Goal: Task Accomplishment & Management: Manage account settings

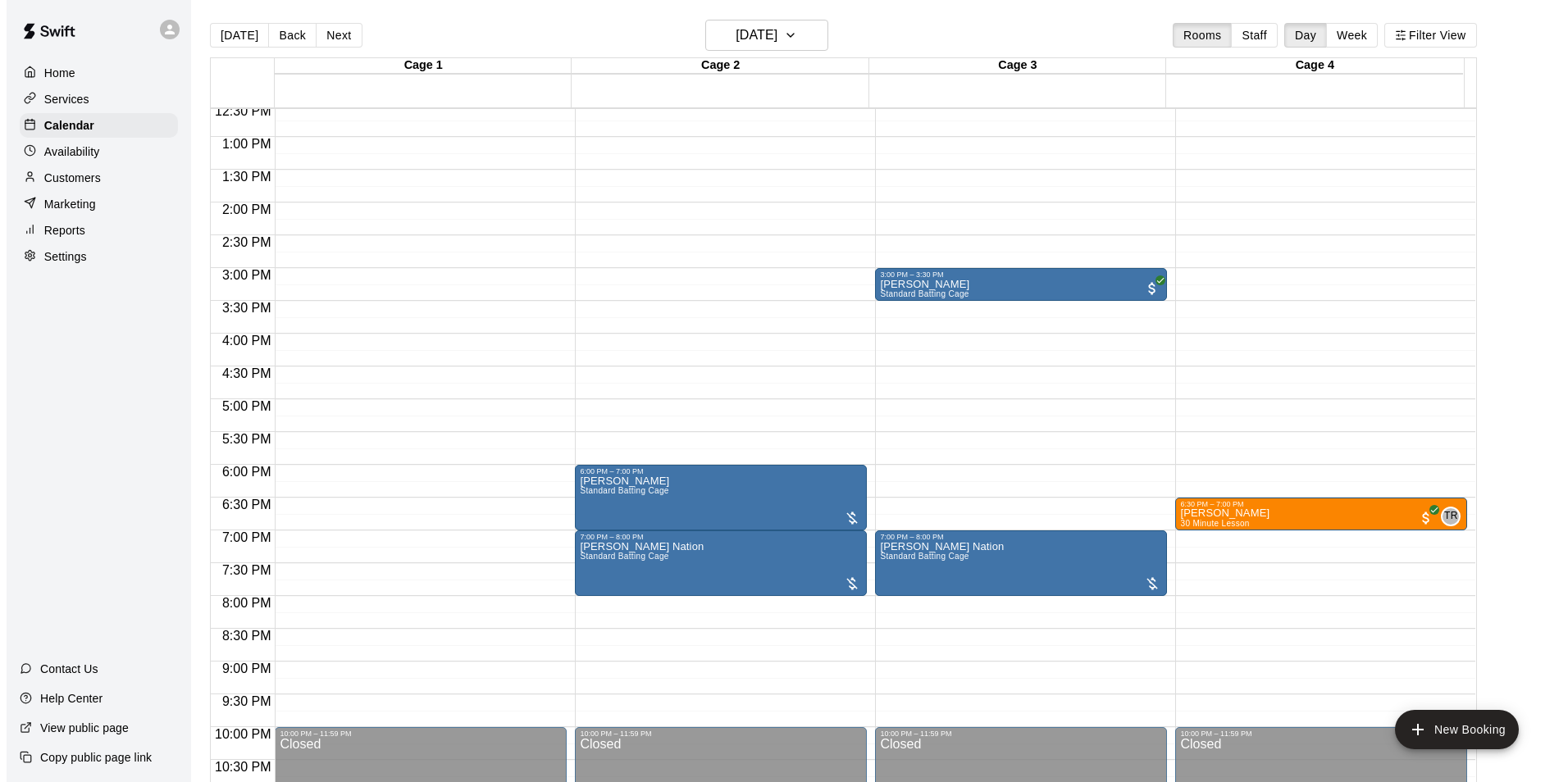
scroll to position [884, 0]
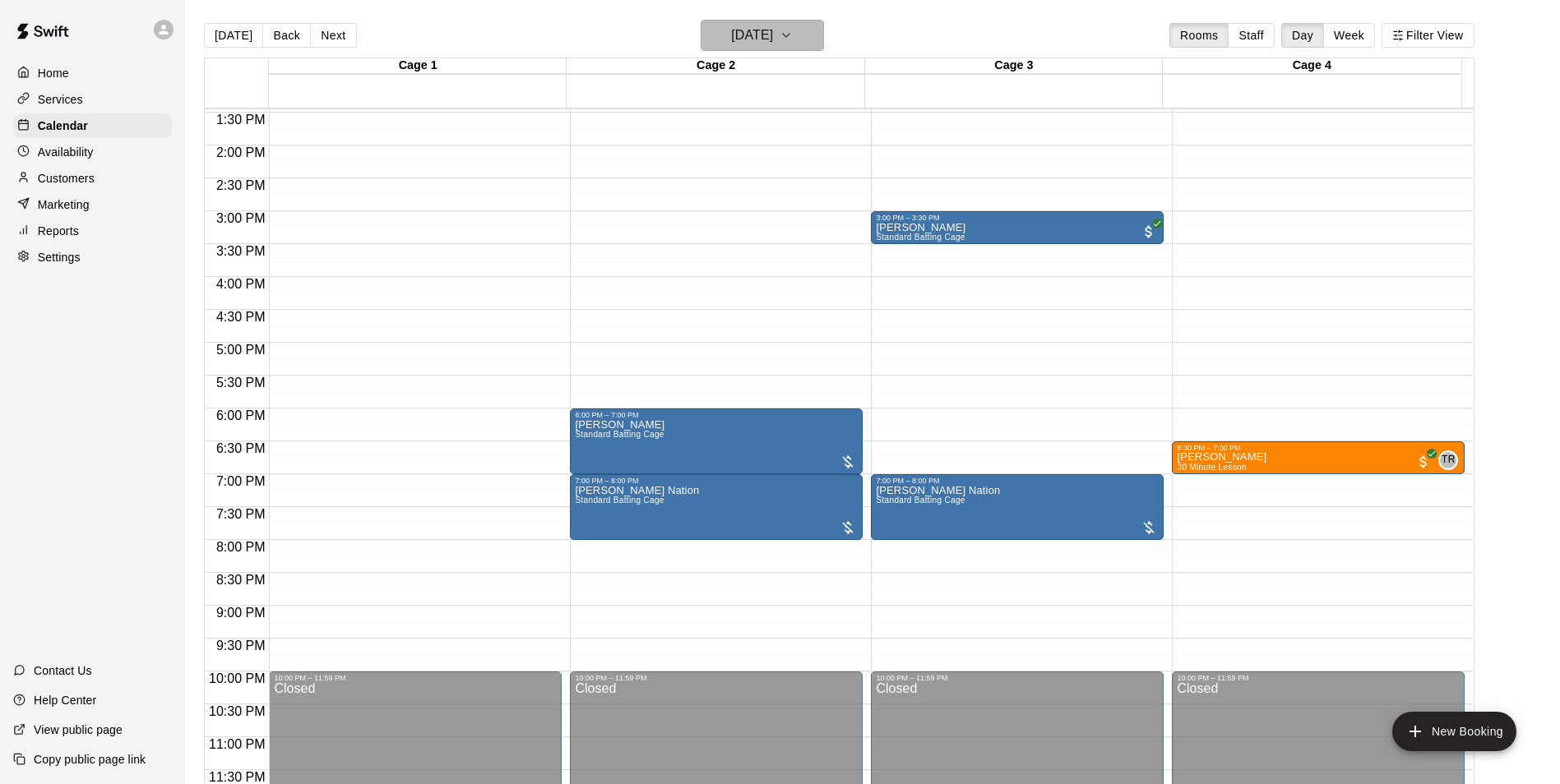
click at [800, 24] on button "[DATE]" at bounding box center [761, 35] width 123 height 31
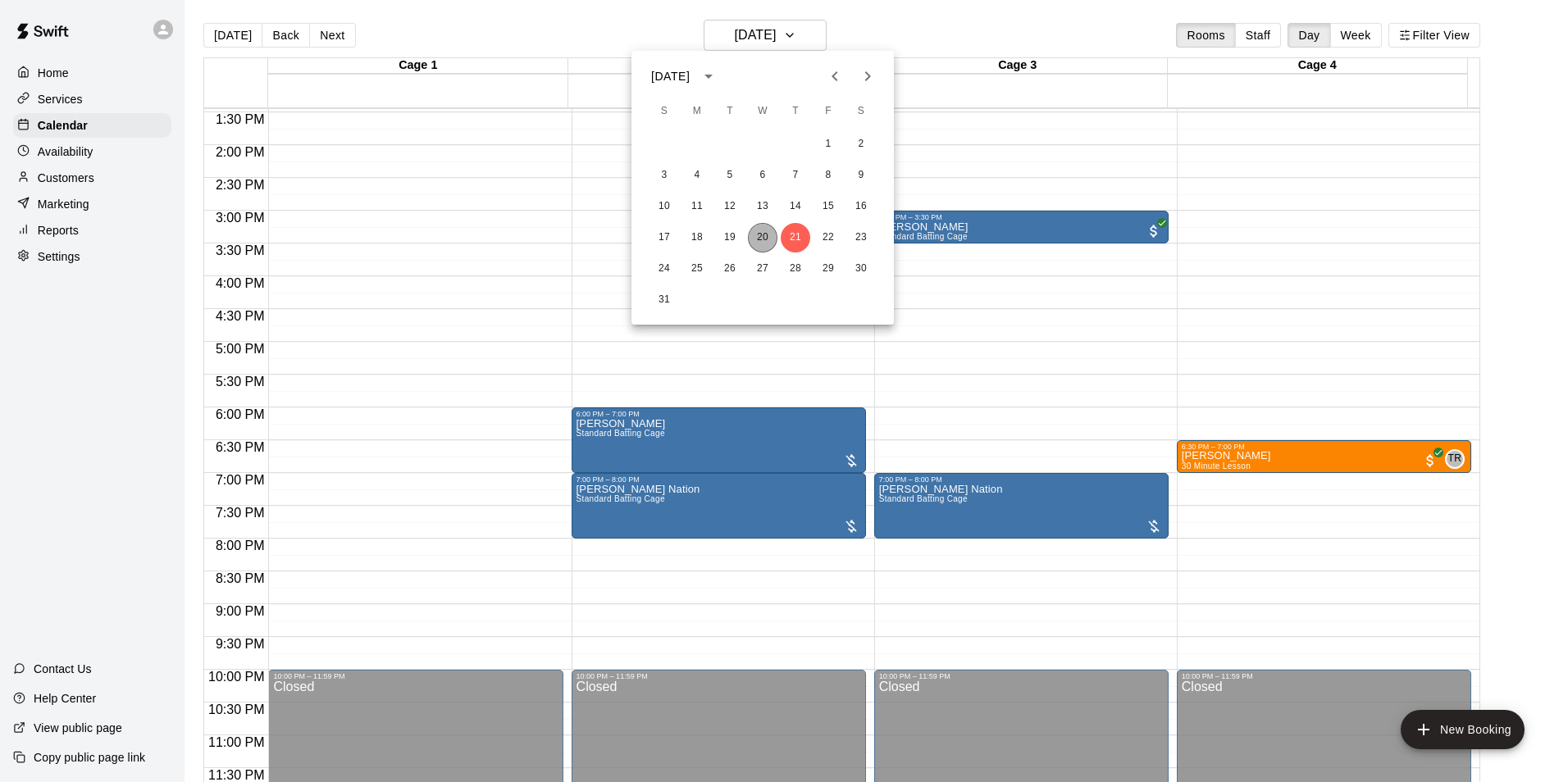
click at [756, 233] on button "20" at bounding box center [762, 237] width 29 height 29
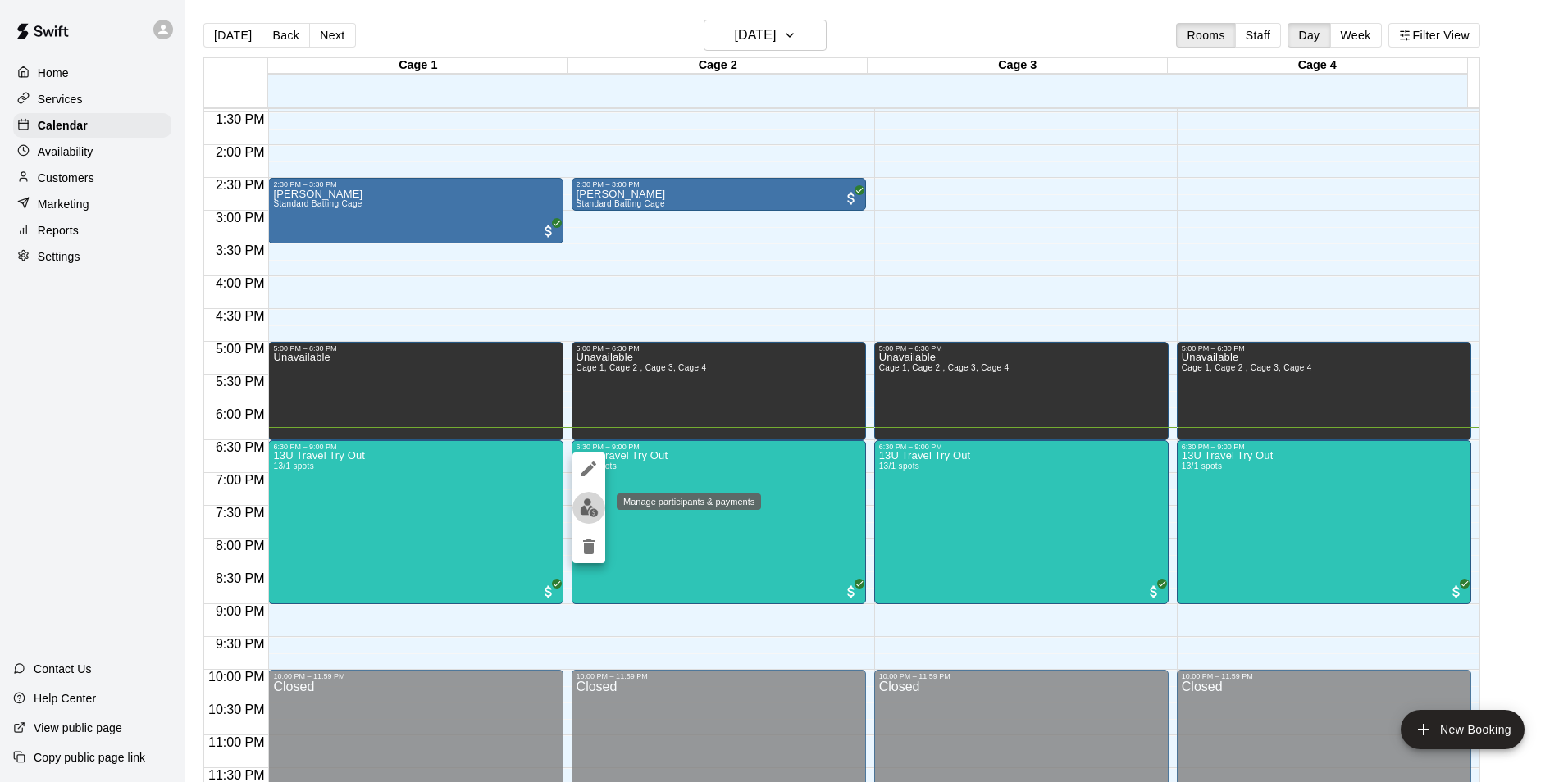
click at [590, 511] on img "edit" at bounding box center [589, 508] width 19 height 19
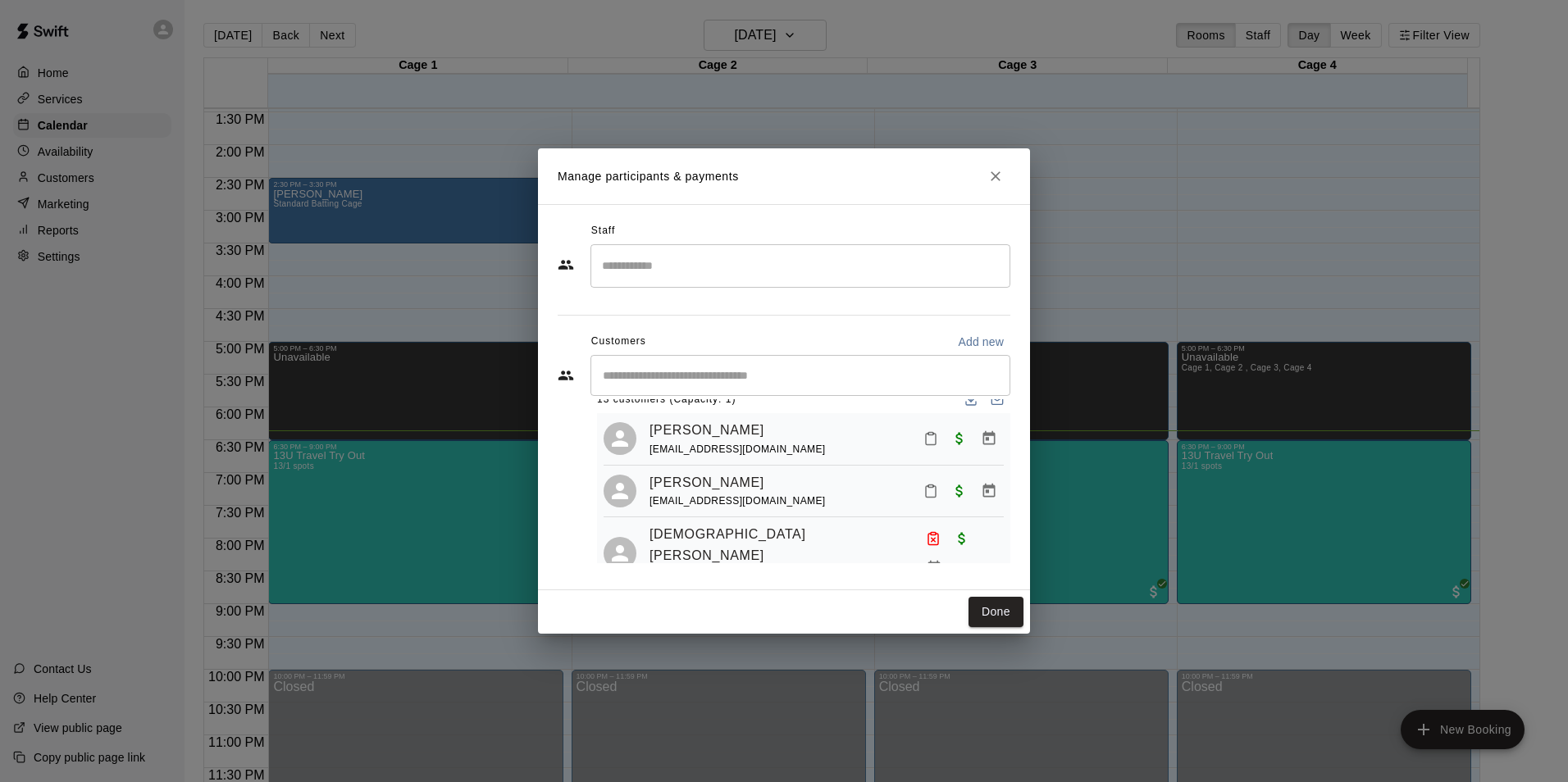
scroll to position [0, 0]
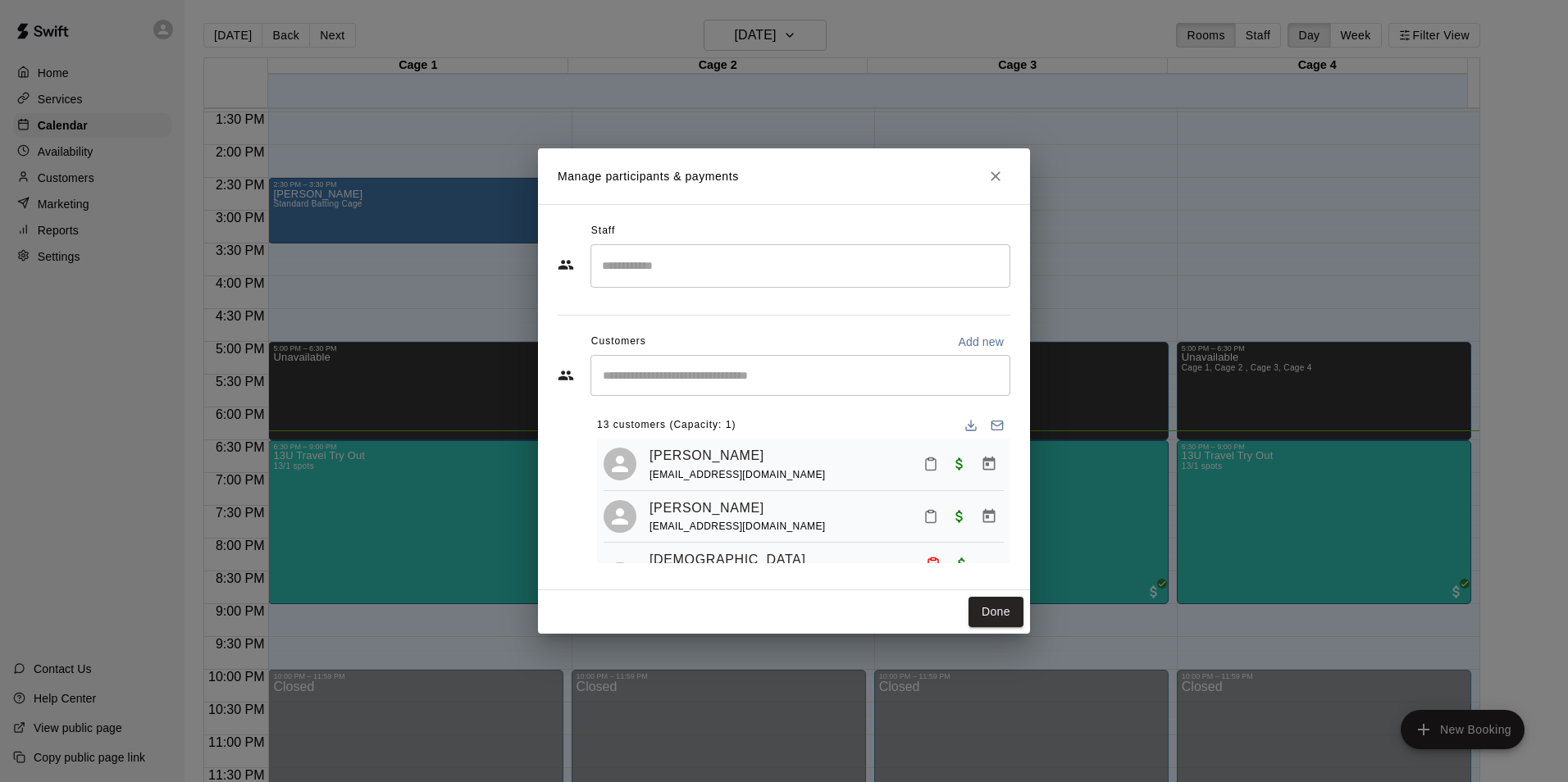
click at [836, 373] on input "Start typing to search customers..." at bounding box center [800, 375] width 405 height 17
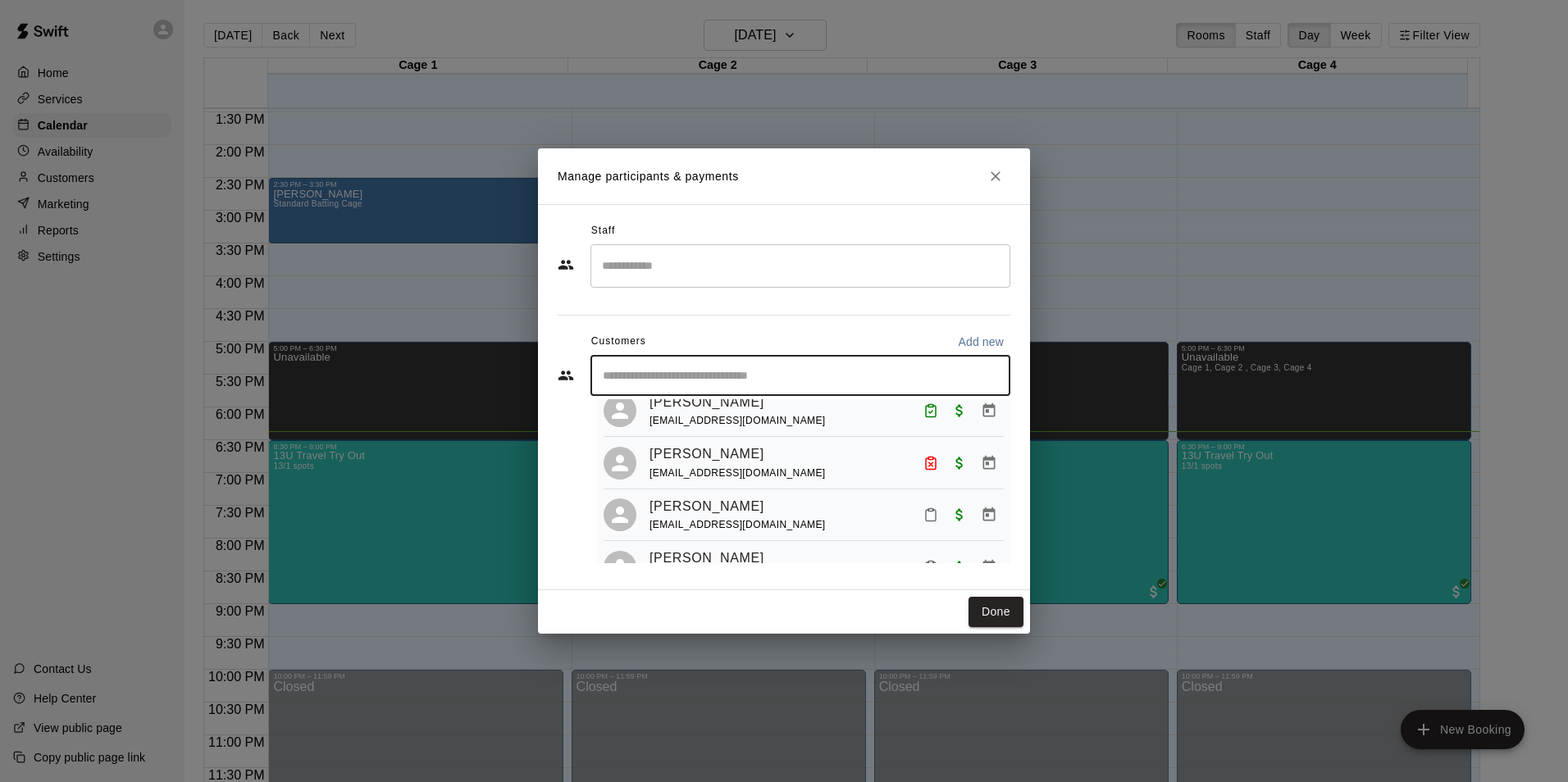
scroll to position [328, 0]
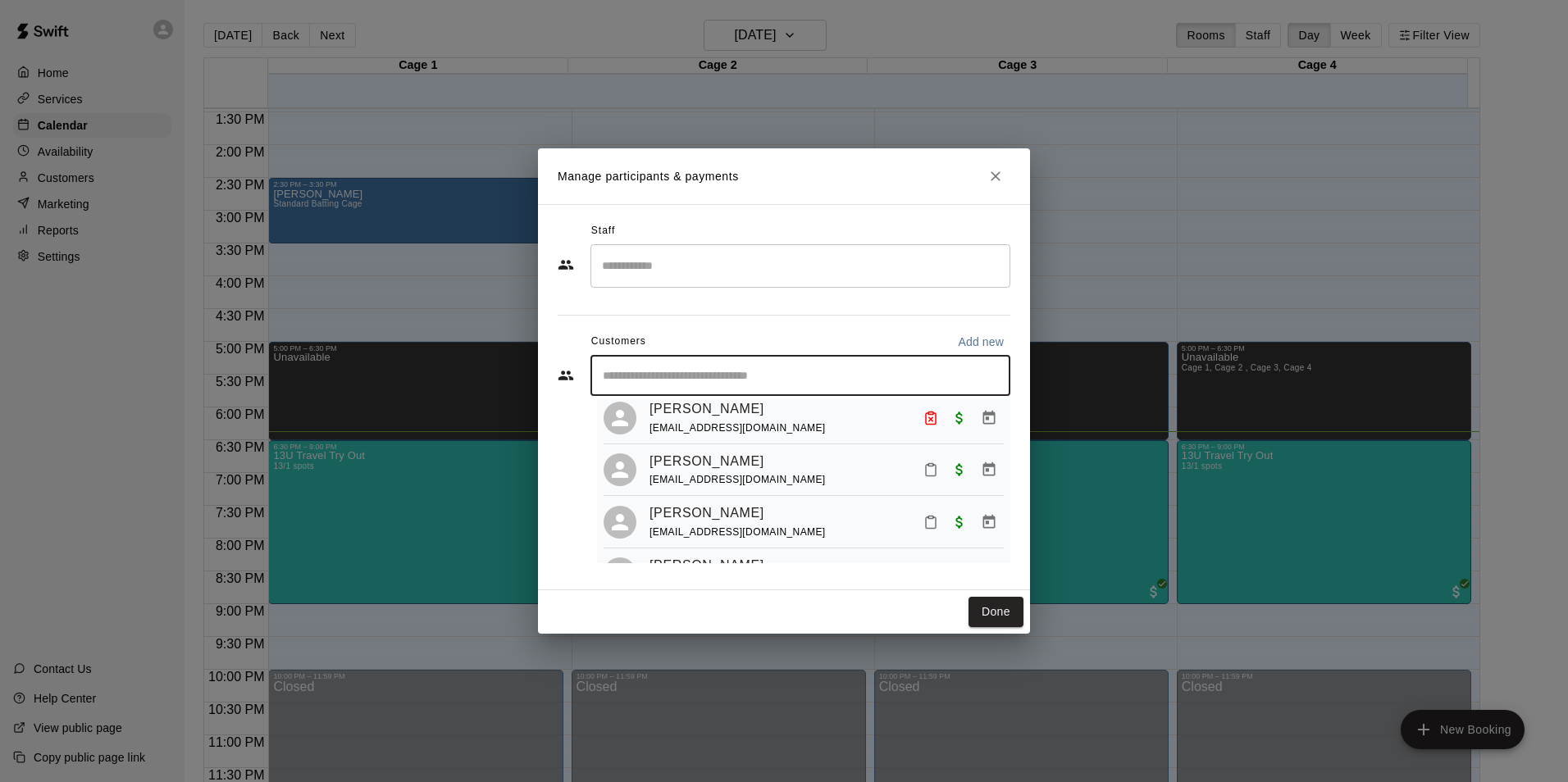
click at [740, 380] on input "Start typing to search customers..." at bounding box center [800, 375] width 405 height 17
click at [757, 370] on input "Start typing to search customers..." at bounding box center [800, 375] width 405 height 17
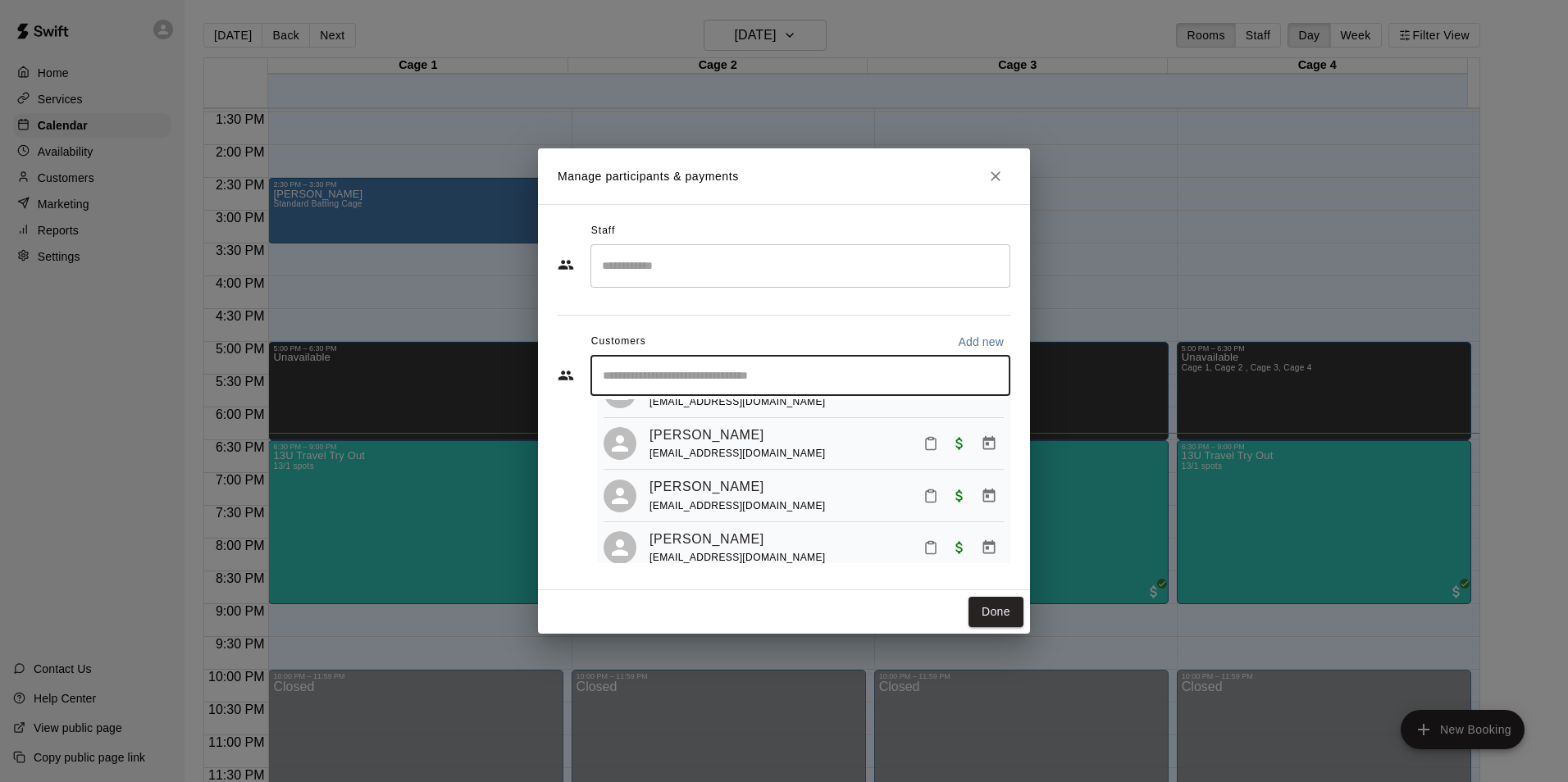
scroll to position [574, 0]
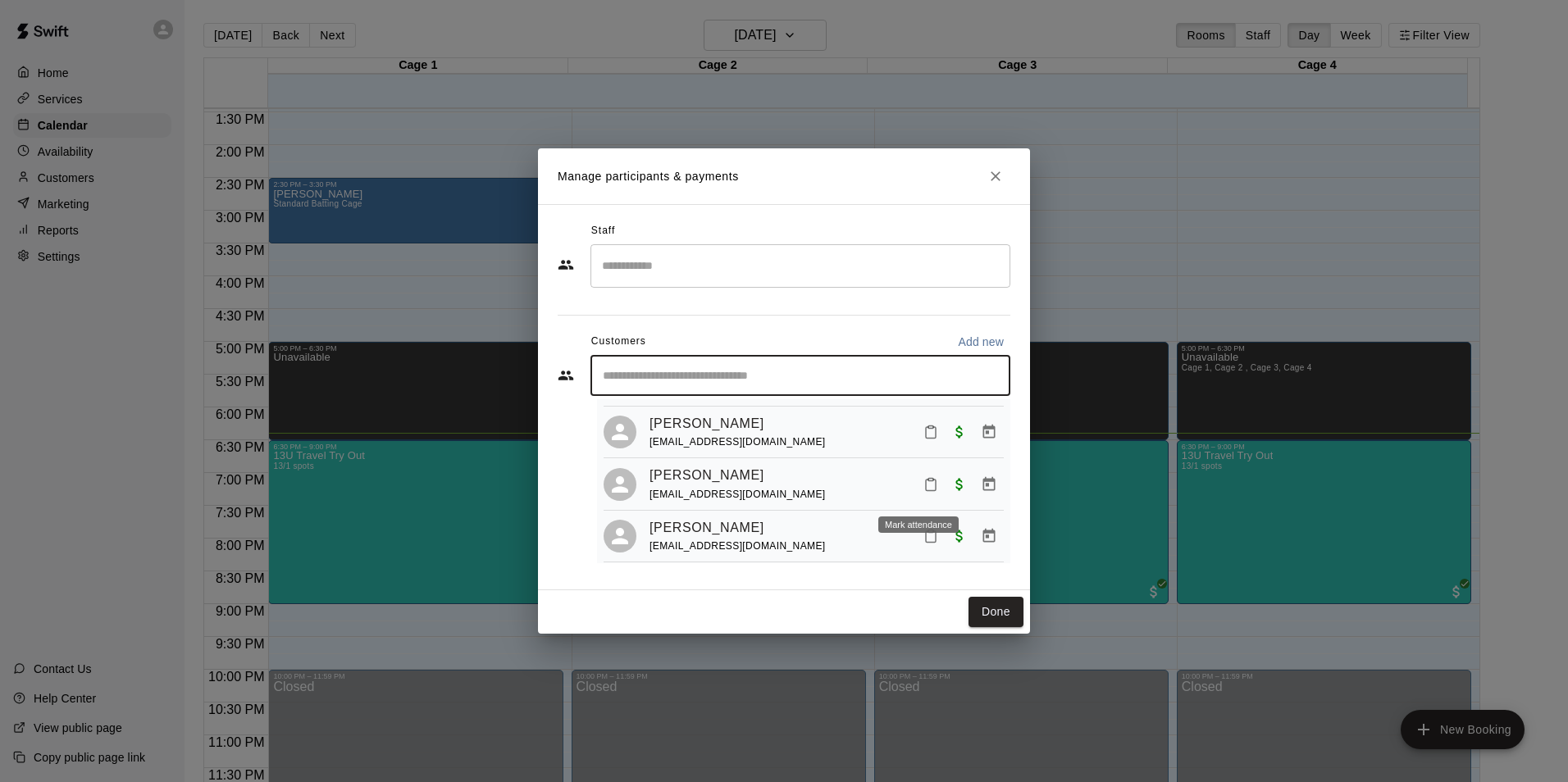
click at [926, 490] on icon "Mark attendance" at bounding box center [931, 485] width 10 height 11
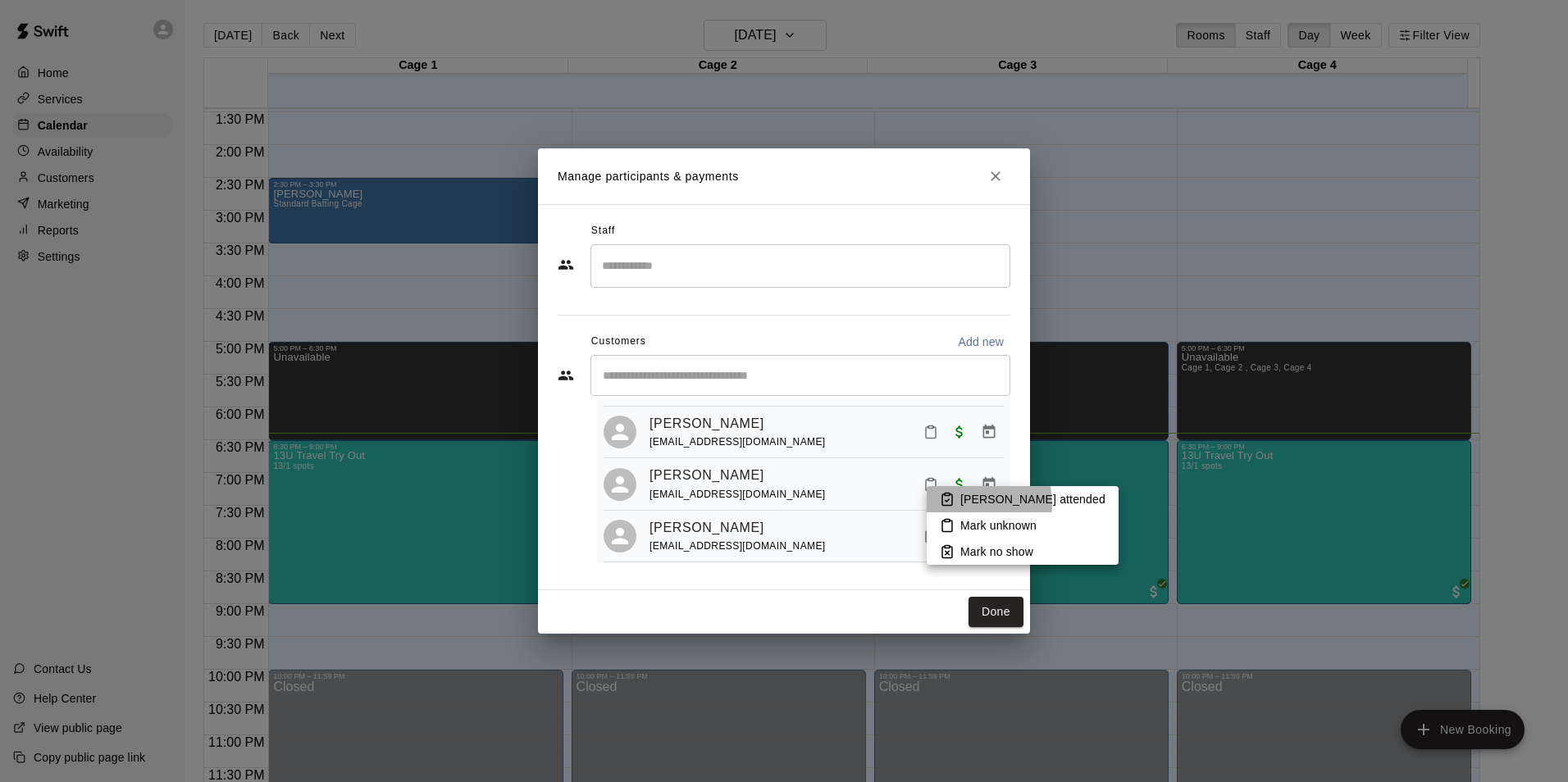
click at [963, 503] on p "[PERSON_NAME] attended" at bounding box center [1033, 499] width 145 height 17
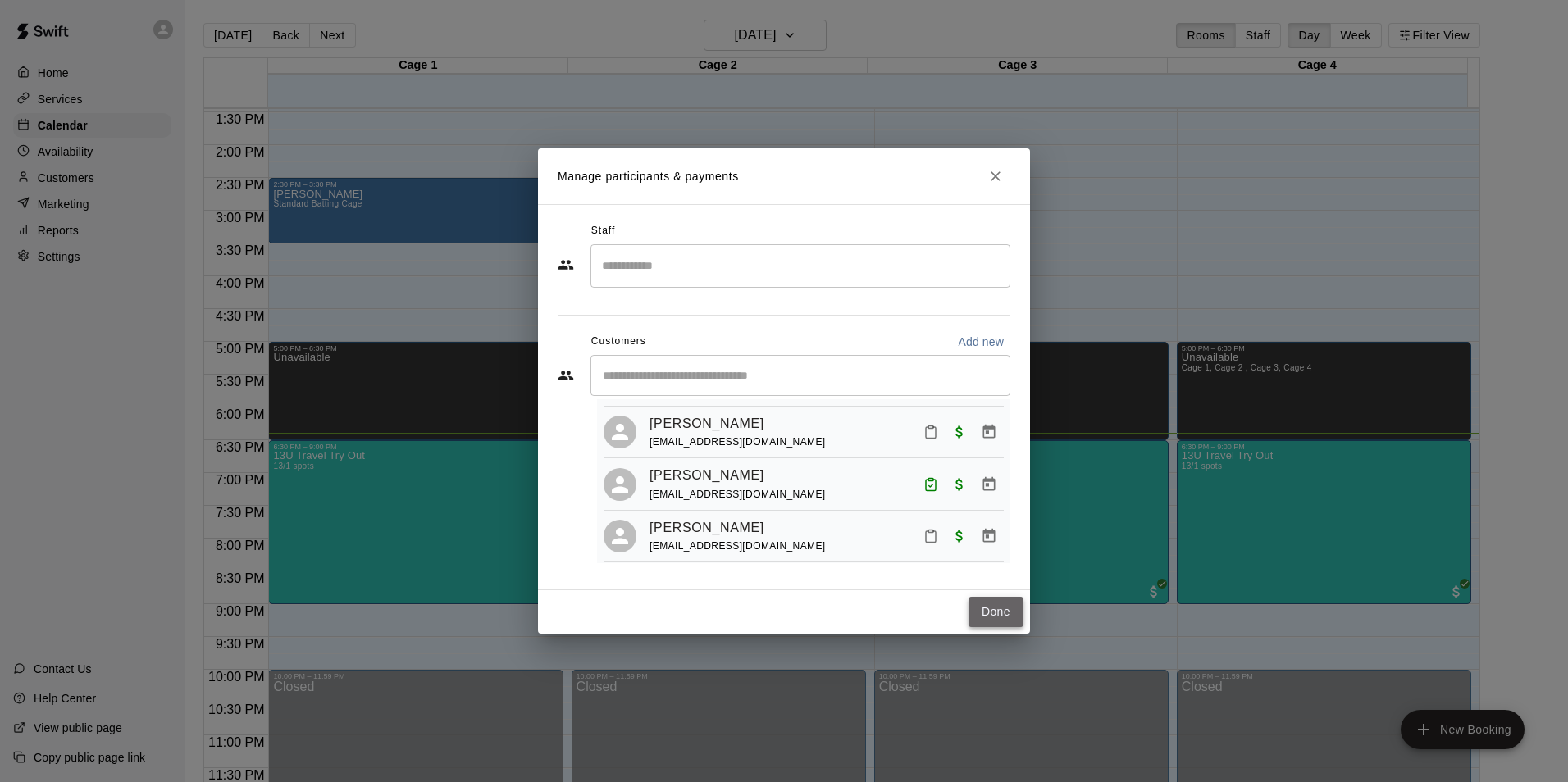
click at [1008, 617] on button "Done" at bounding box center [996, 612] width 55 height 30
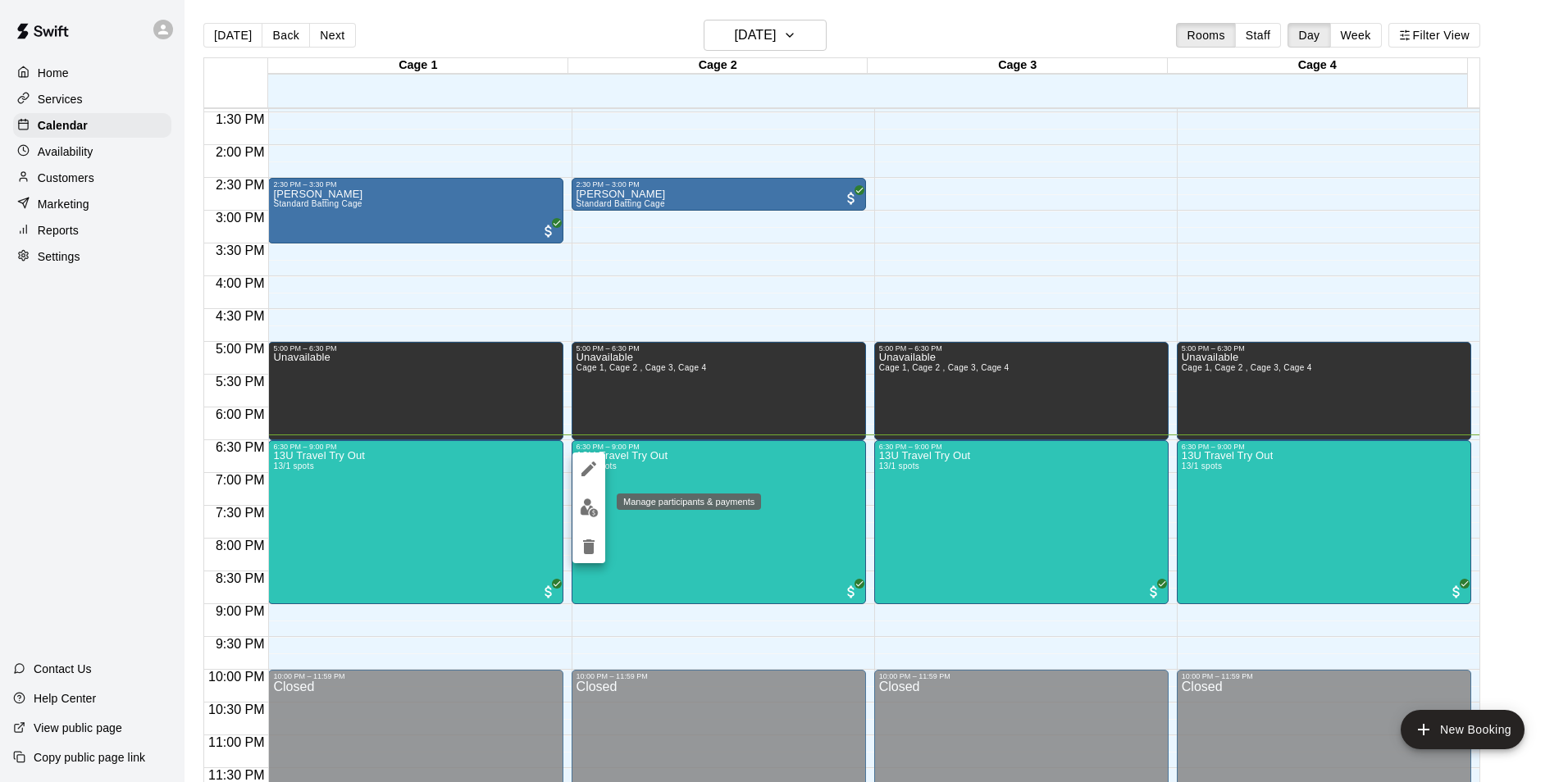
click at [588, 511] on img "edit" at bounding box center [589, 508] width 19 height 19
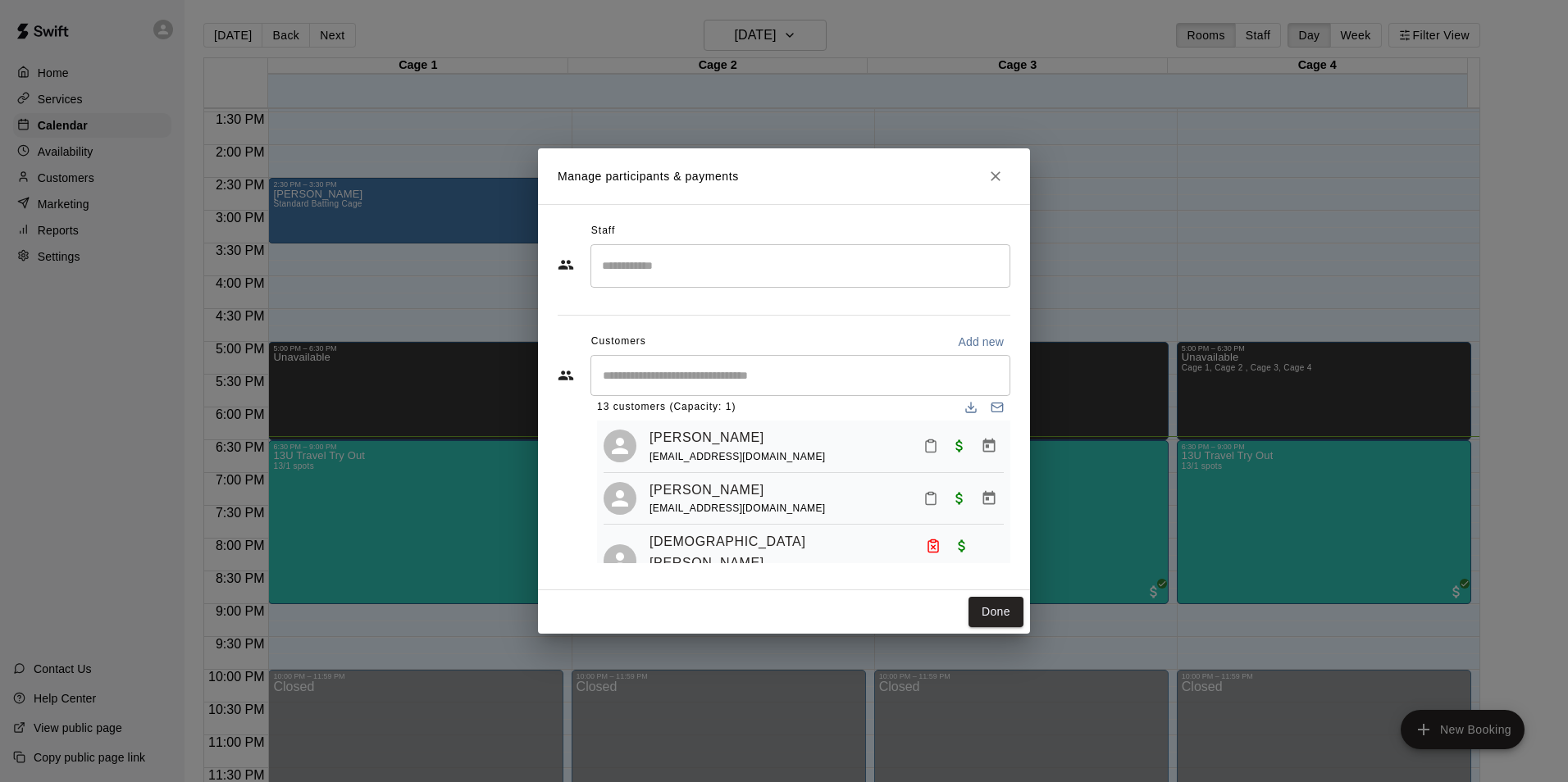
scroll to position [18, 0]
click at [923, 502] on icon "Mark attendance" at bounding box center [931, 499] width 15 height 15
click at [954, 510] on li "[PERSON_NAME] attended" at bounding box center [1020, 508] width 192 height 26
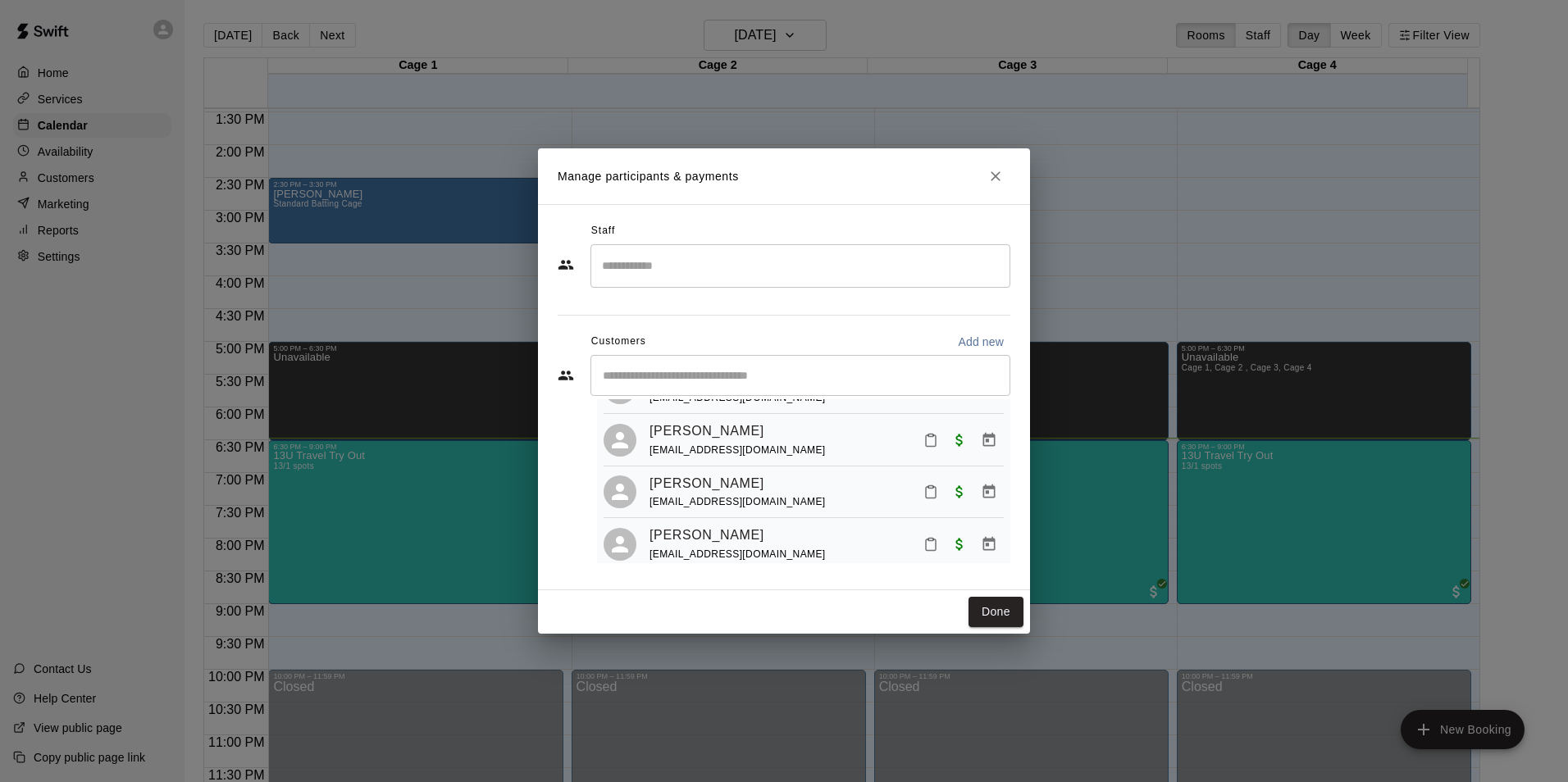
click at [712, 365] on div "​" at bounding box center [801, 375] width 420 height 41
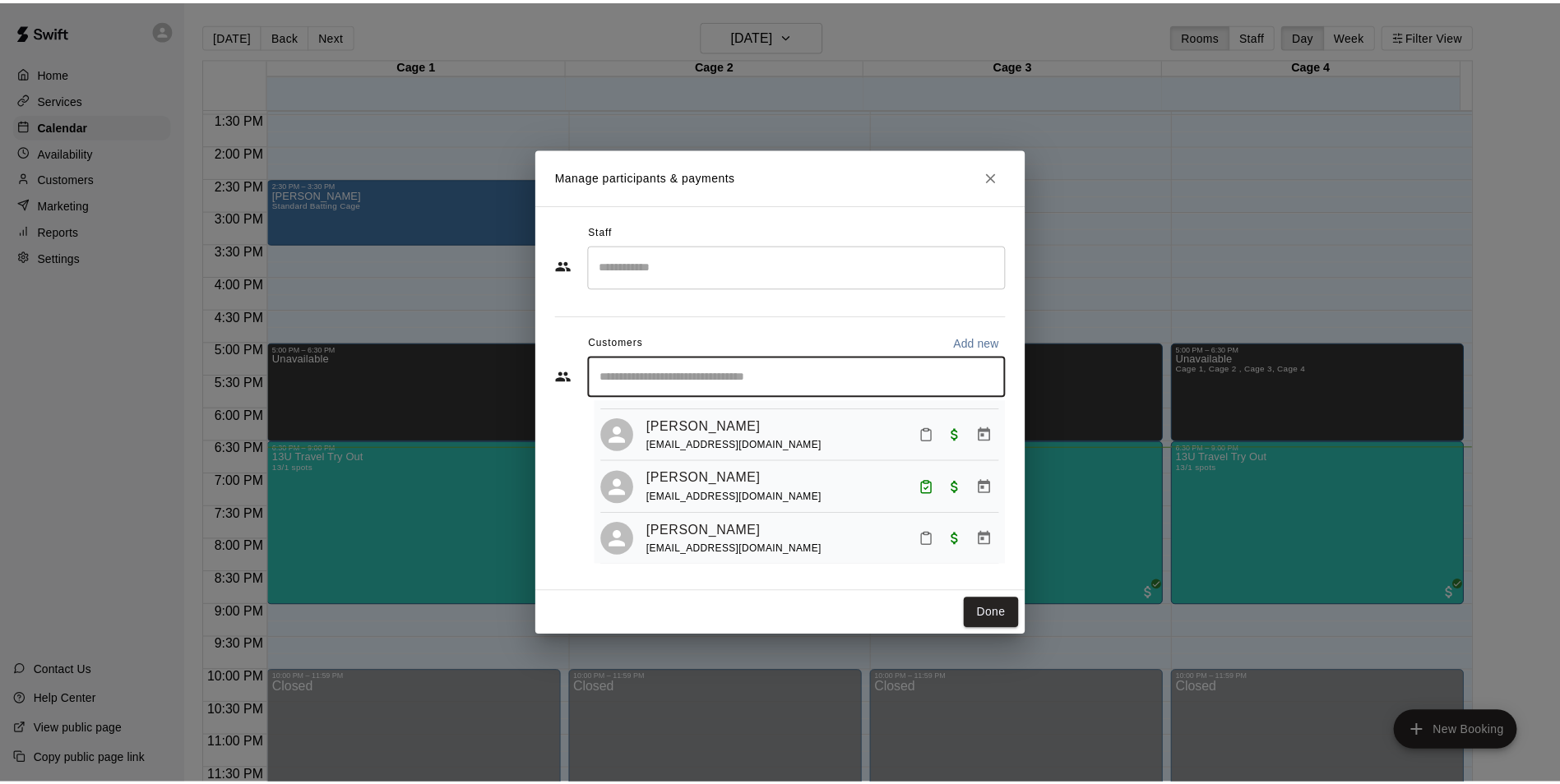
scroll to position [593, 0]
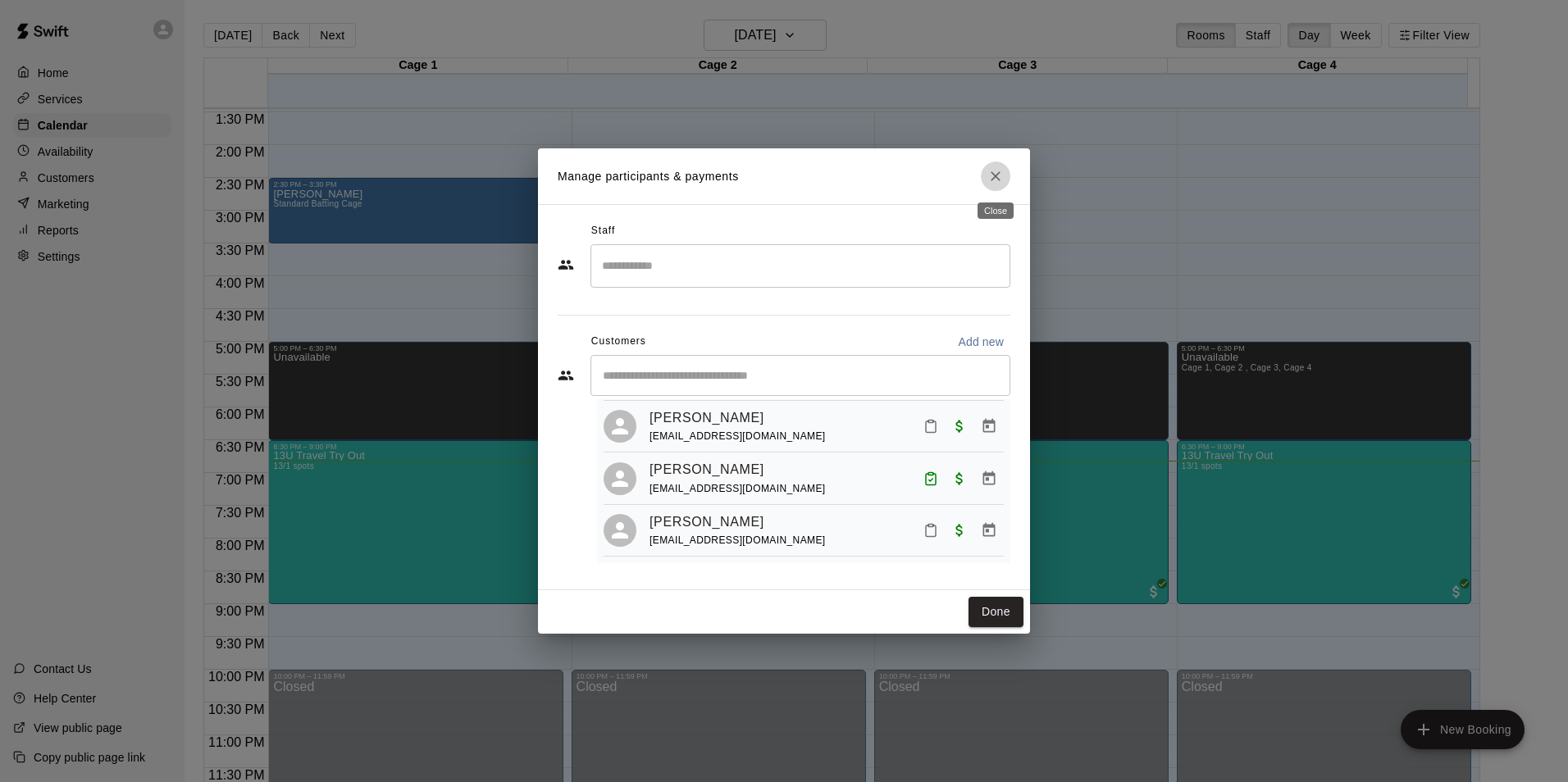
click at [1009, 174] on button "Close" at bounding box center [995, 176] width 29 height 29
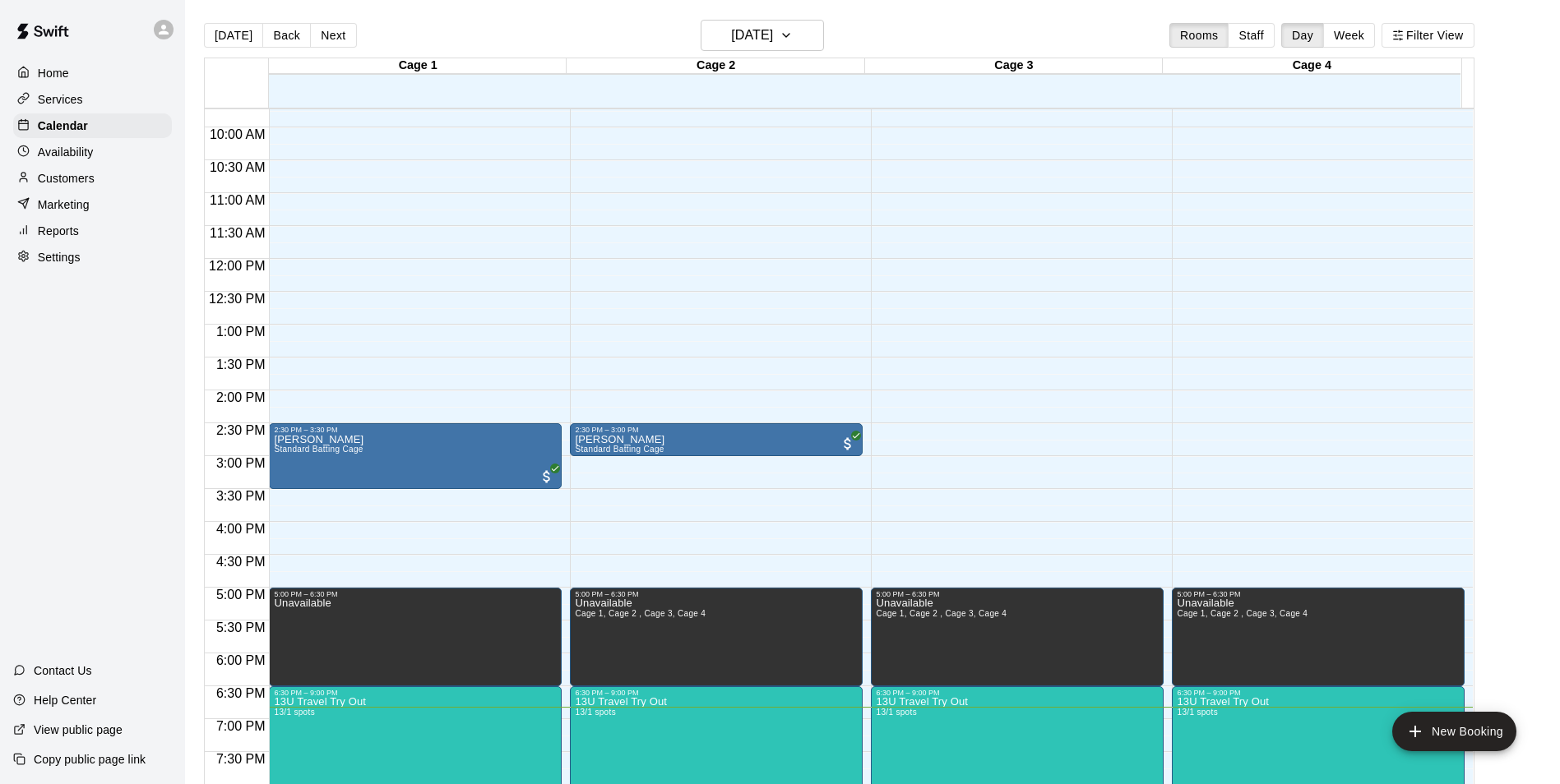
scroll to position [722, 0]
